Goal: Use online tool/utility: Utilize a website feature to perform a specific function

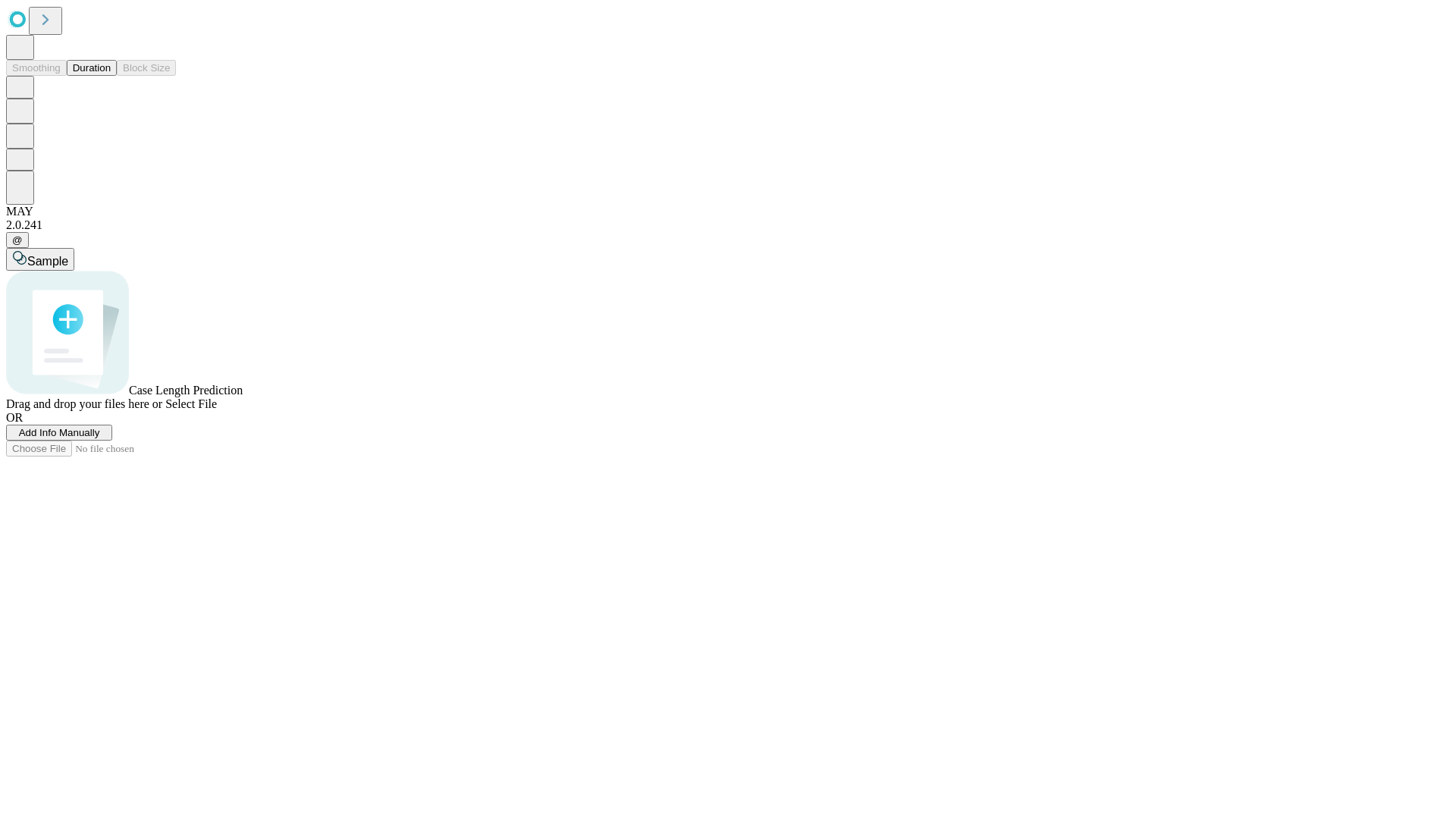
click at [100, 438] on span "Add Info Manually" at bounding box center [59, 432] width 81 height 11
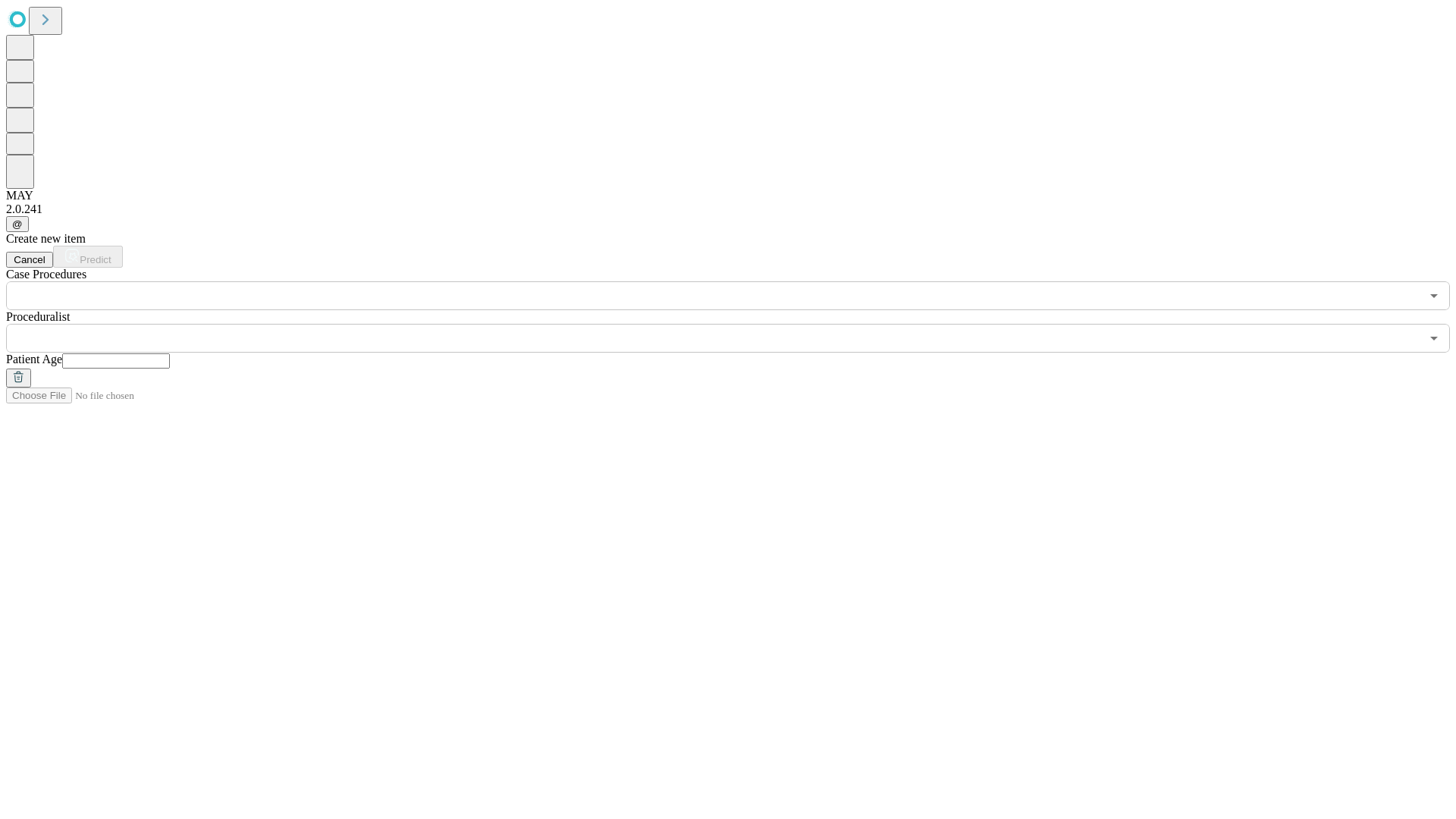
click at [170, 353] on input "text" at bounding box center [116, 360] width 108 height 15
type input "**"
click at [738, 324] on input "text" at bounding box center [713, 338] width 1414 height 29
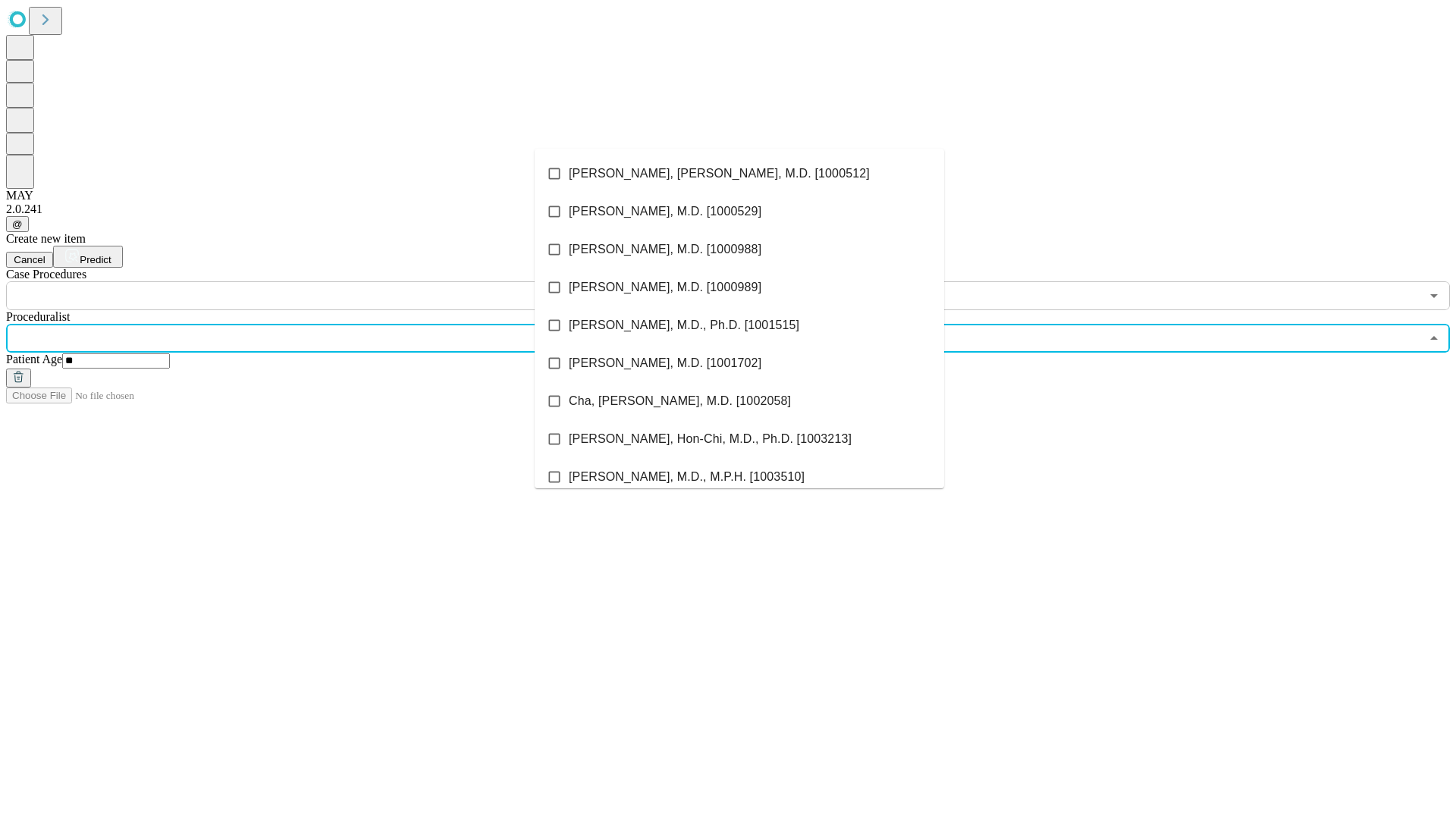
click at [739, 173] on li "[PERSON_NAME], [PERSON_NAME], M.D. [1000512]" at bounding box center [739, 174] width 409 height 38
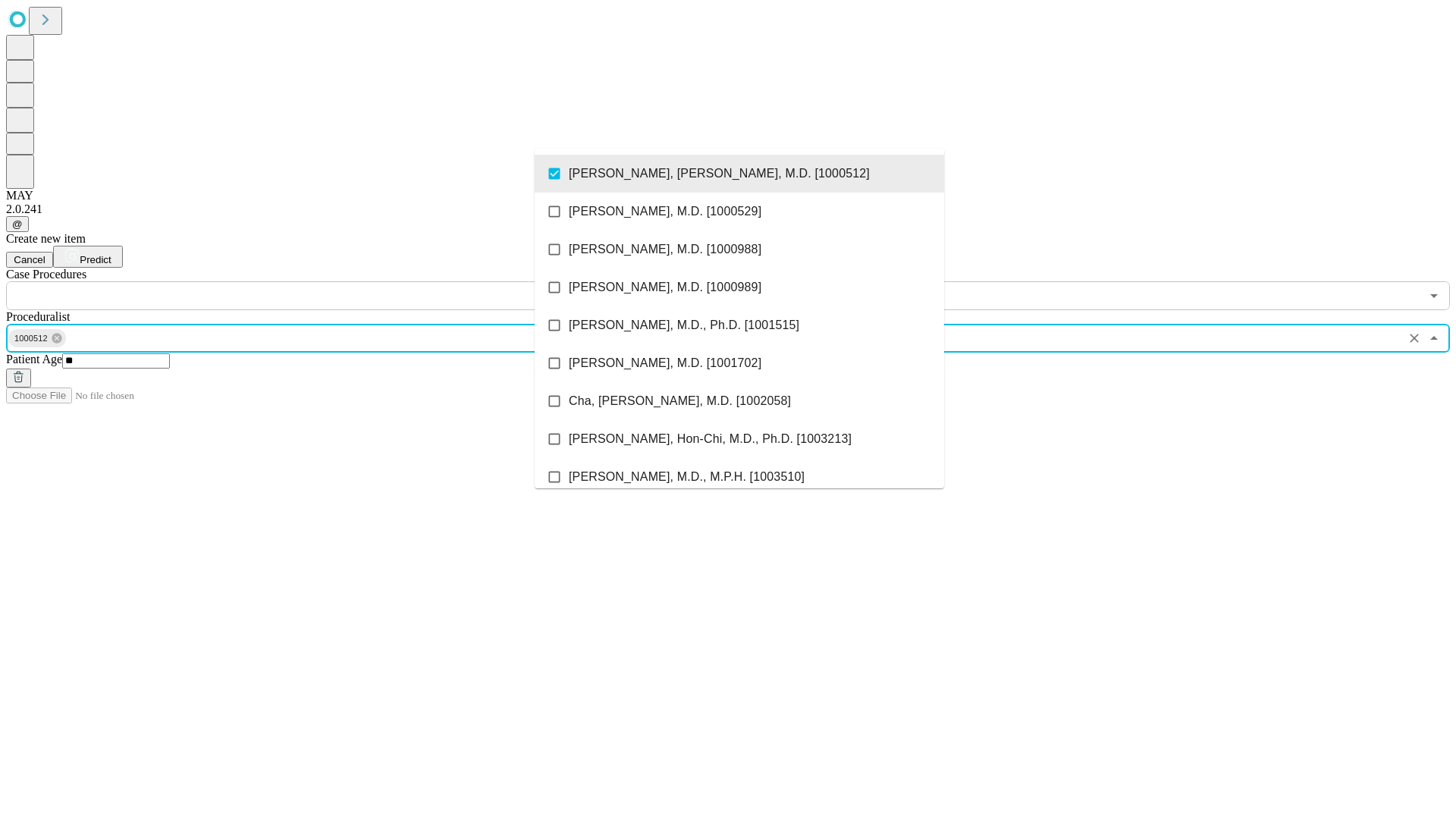
click at [319, 281] on input "text" at bounding box center [713, 295] width 1414 height 29
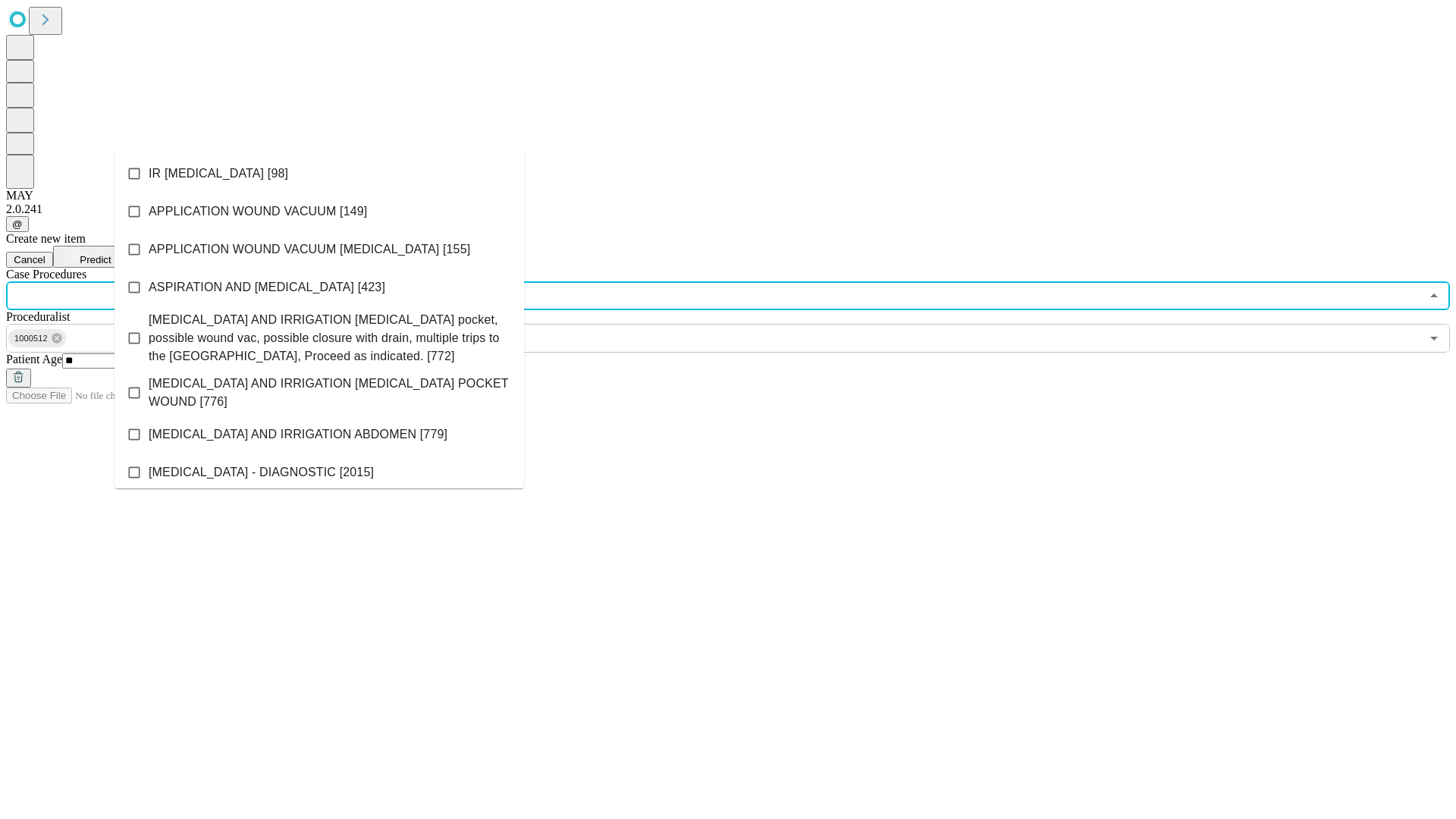
click at [320, 173] on li "IR [MEDICAL_DATA] [98]" at bounding box center [320, 174] width 409 height 38
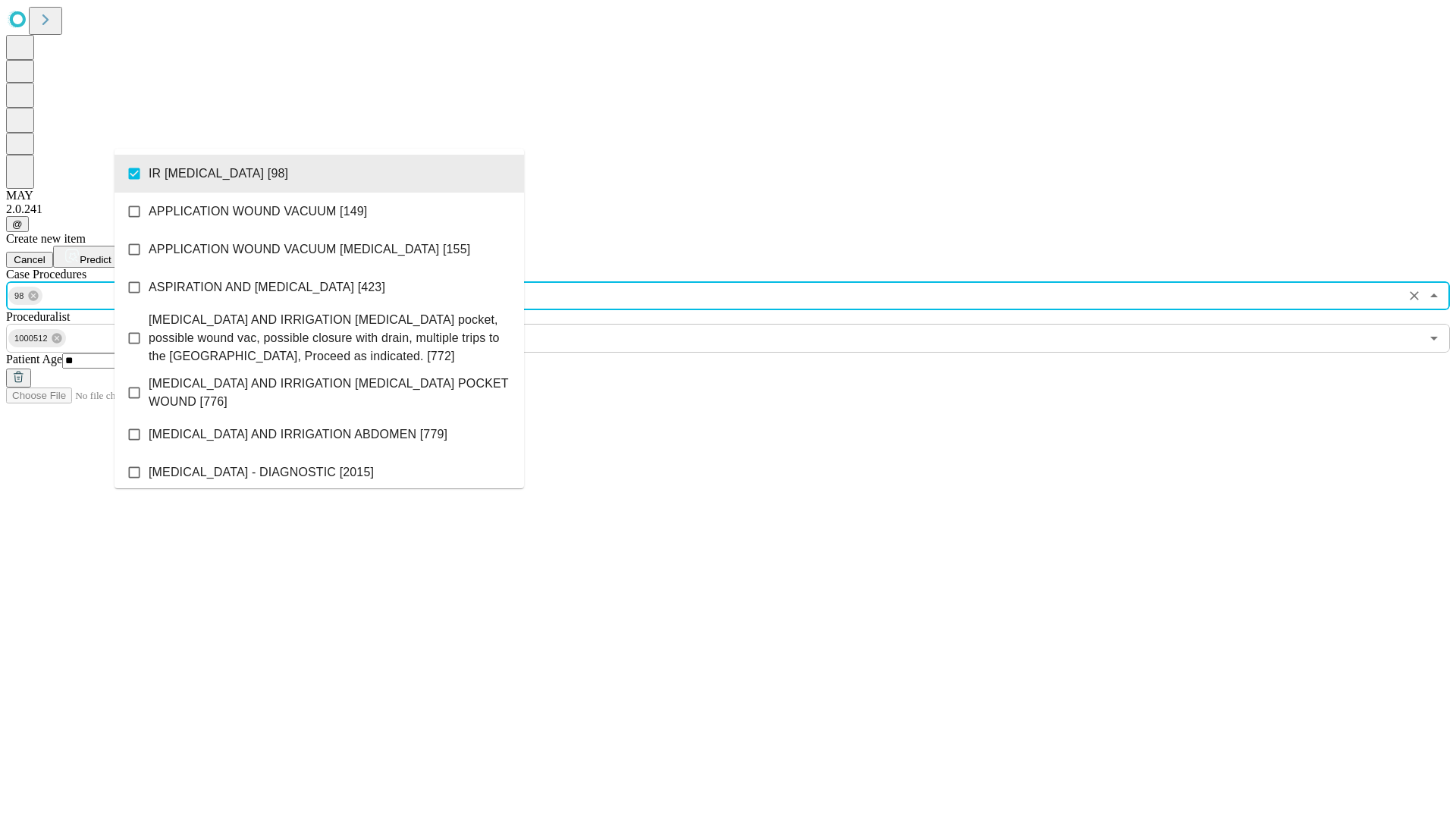
click at [111, 254] on span "Predict" at bounding box center [95, 259] width 31 height 11
